Goal: Find specific page/section

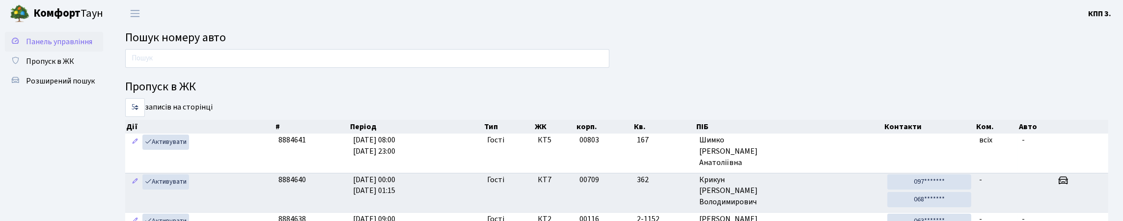
click at [55, 52] on link "Панель управління" at bounding box center [54, 42] width 98 height 20
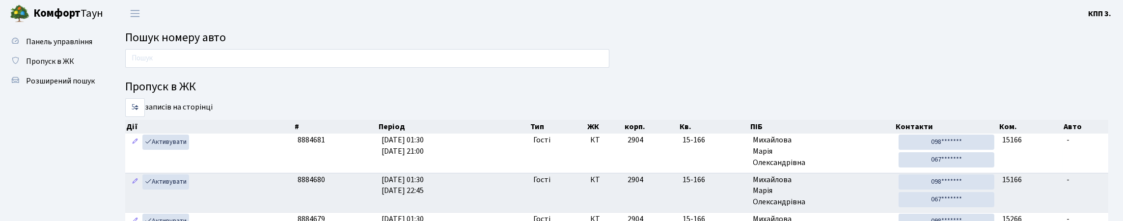
drag, startPoint x: 0, startPoint y: 0, endPoint x: 187, endPoint y: 31, distance: 189.8
click at [187, 31] on span "Пошук номеру авто" at bounding box center [175, 37] width 101 height 17
click at [186, 26] on header "Комфорт Таун КПП 3. Мій обліковий запис Вийти" at bounding box center [561, 13] width 1123 height 27
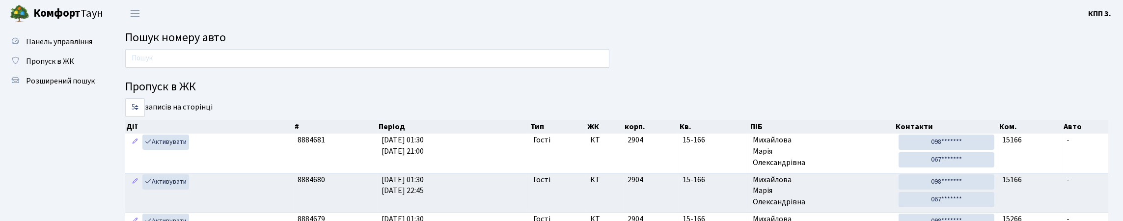
click at [186, 34] on span "Пошук номеру авто" at bounding box center [175, 37] width 101 height 17
